Goal: Information Seeking & Learning: Learn about a topic

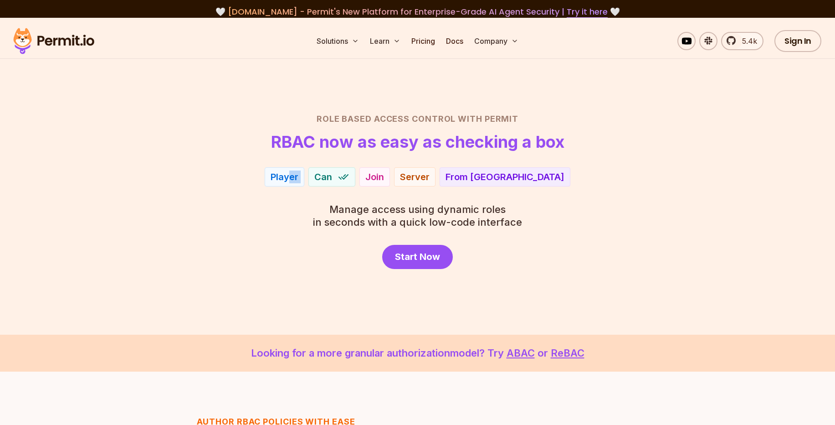
drag, startPoint x: 329, startPoint y: 179, endPoint x: 368, endPoint y: 180, distance: 38.3
click at [354, 180] on div "Player Can Join Server From EU" at bounding box center [418, 176] width 638 height 19
click at [379, 178] on div "Player Admin Can Join View Server Repository From [GEOGRAPHIC_DATA] From local …" at bounding box center [418, 176] width 638 height 19
click at [359, 179] on img at bounding box center [365, 177] width 12 height 12
click at [395, 176] on div "View" at bounding box center [397, 176] width 22 height 13
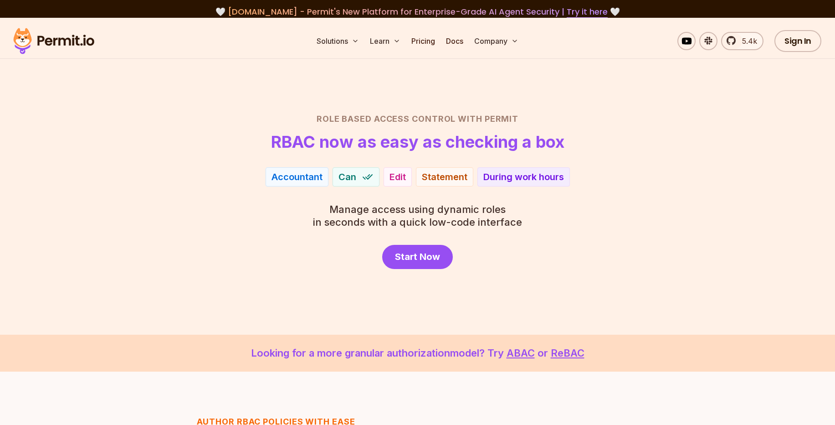
click at [299, 178] on div "Accountant" at bounding box center [297, 176] width 51 height 13
click at [362, 176] on img at bounding box center [366, 177] width 12 height 12
click at [474, 208] on span "Manage access using dynamic roles" at bounding box center [417, 209] width 209 height 13
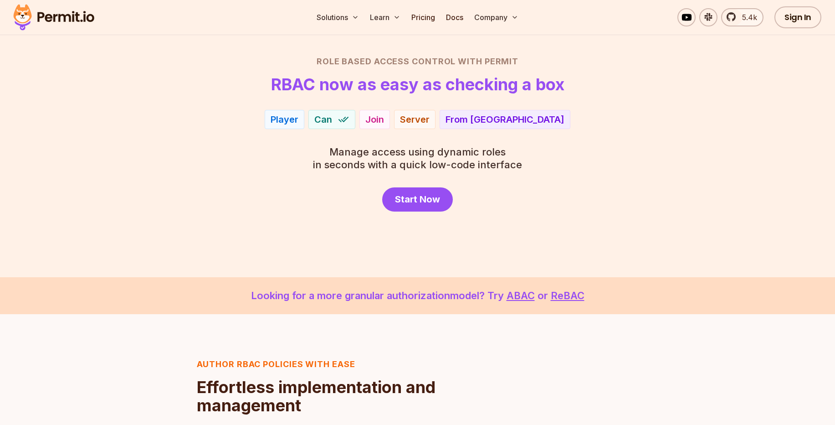
scroll to position [273, 0]
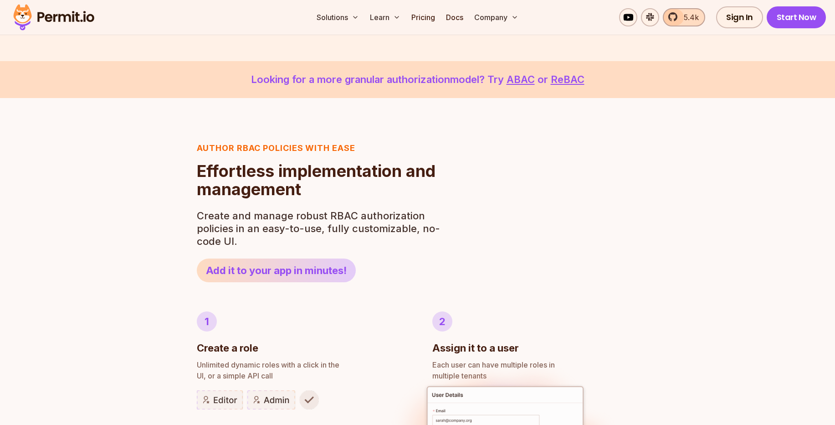
click at [684, 11] on link "5.4k" at bounding box center [684, 17] width 42 height 18
